Goal: Information Seeking & Learning: Find specific fact

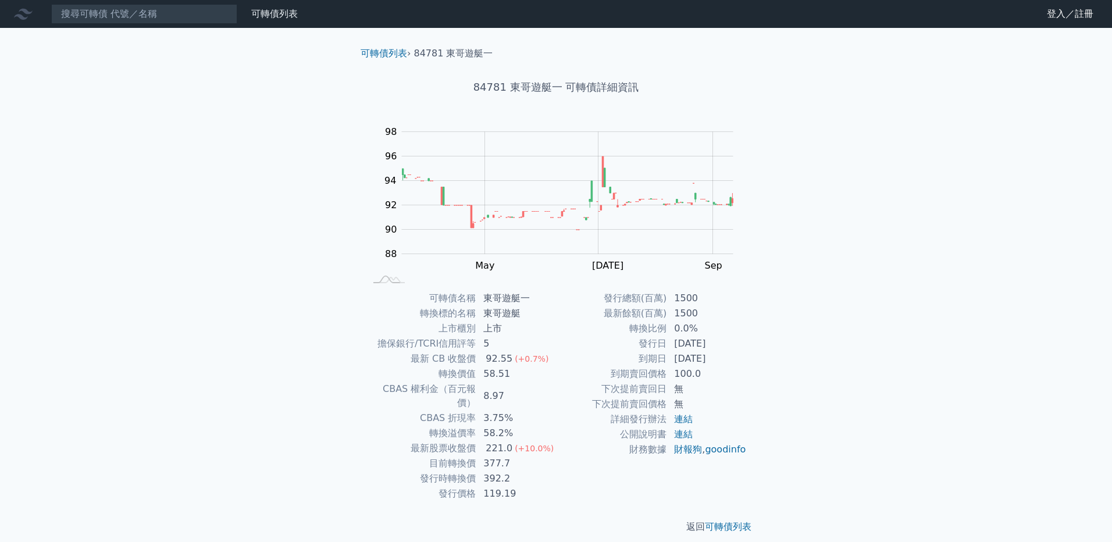
click at [488, 357] on div "92.55" at bounding box center [498, 359] width 31 height 14
drag, startPoint x: 484, startPoint y: 357, endPoint x: 509, endPoint y: 362, distance: 25.4
click at [509, 362] on div "92.55" at bounding box center [498, 359] width 31 height 14
drag, startPoint x: 509, startPoint y: 362, endPoint x: 487, endPoint y: 301, distance: 64.9
click at [487, 301] on td "東哥遊艇一" at bounding box center [516, 298] width 80 height 15
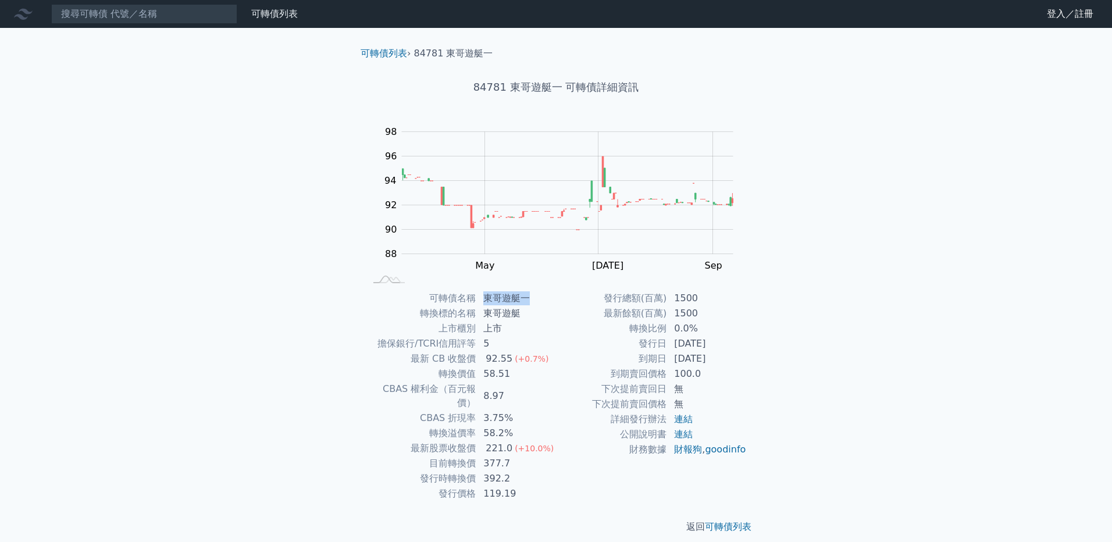
drag, startPoint x: 482, startPoint y: 298, endPoint x: 536, endPoint y: 301, distance: 53.6
click at [536, 301] on td "東哥遊艇一" at bounding box center [516, 298] width 80 height 15
drag, startPoint x: 536, startPoint y: 301, endPoint x: 518, endPoint y: 301, distance: 17.4
copy td "東哥遊艇一"
click at [52, 281] on div "可轉債列表 財務數據 可轉債列表 財務數據 登入／註冊 登入／註冊 可轉債列表 › 84781 東哥遊艇一 84781 東哥遊艇一 可轉債詳細資訊 Zoom …" at bounding box center [556, 276] width 1112 height 552
